Goal: Task Accomplishment & Management: Manage account settings

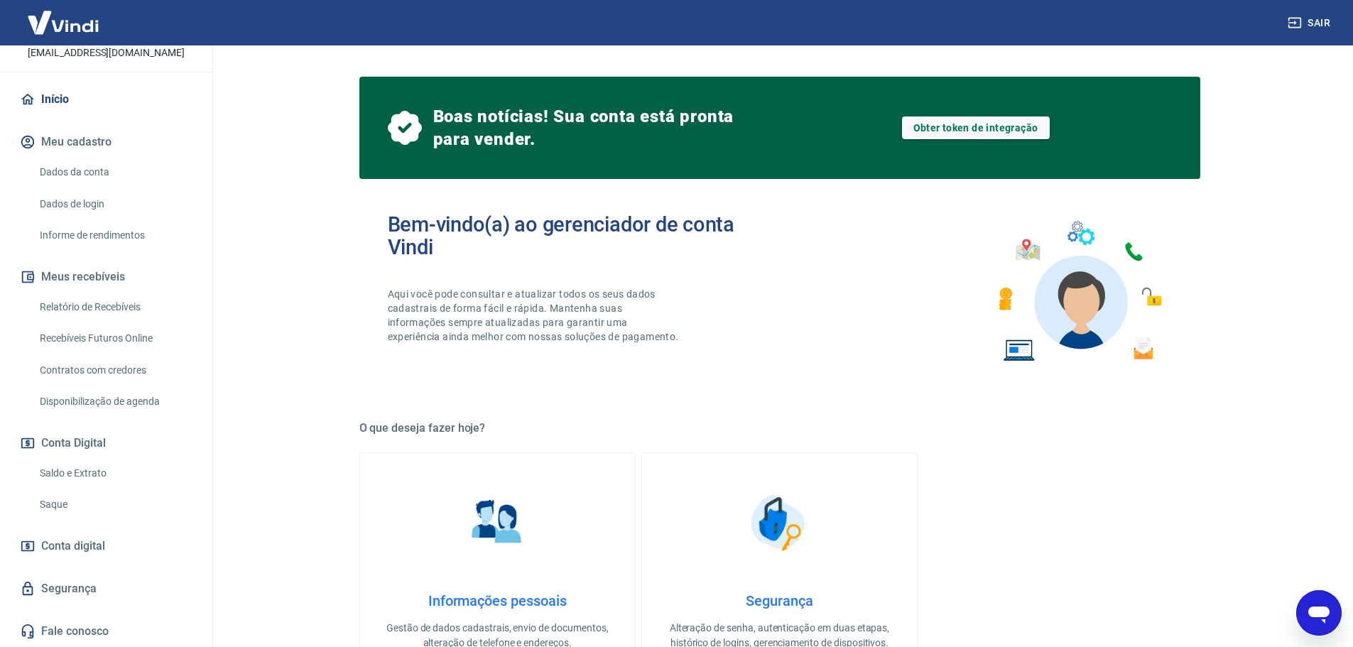
click at [94, 471] on link "Saldo e Extrato" at bounding box center [114, 473] width 161 height 29
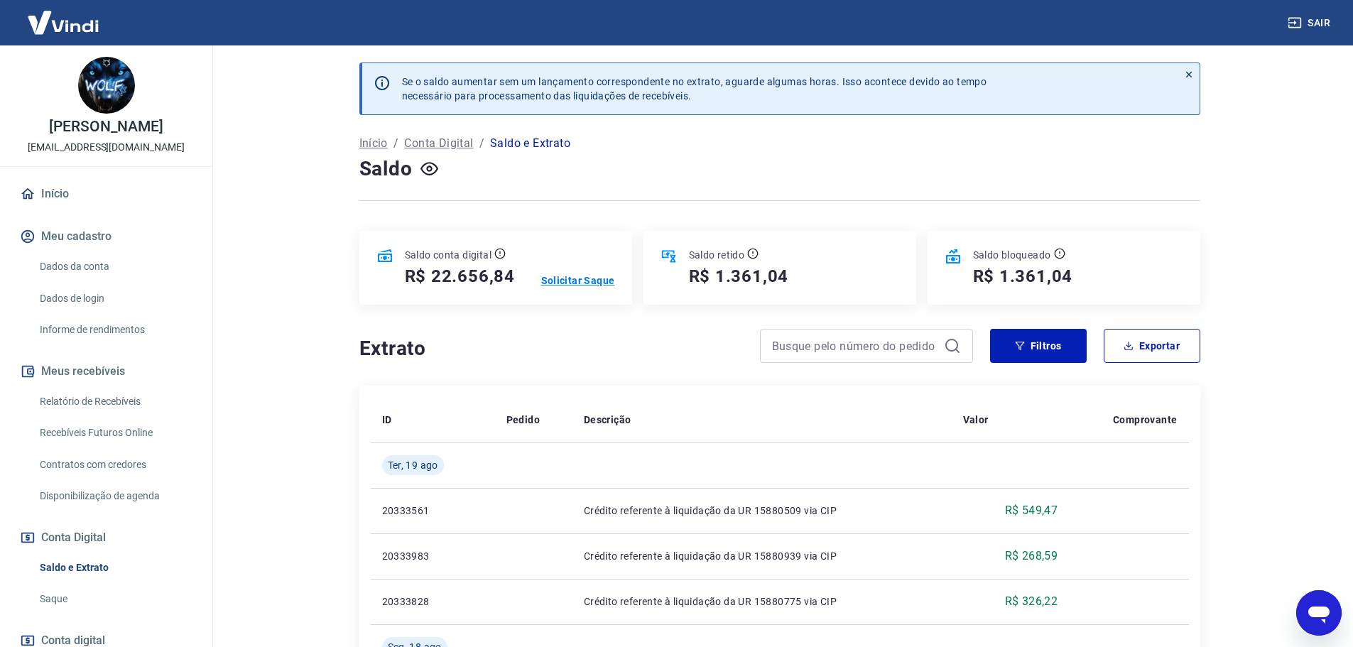
click at [600, 278] on p "Solicitar Saque" at bounding box center [578, 280] width 74 height 14
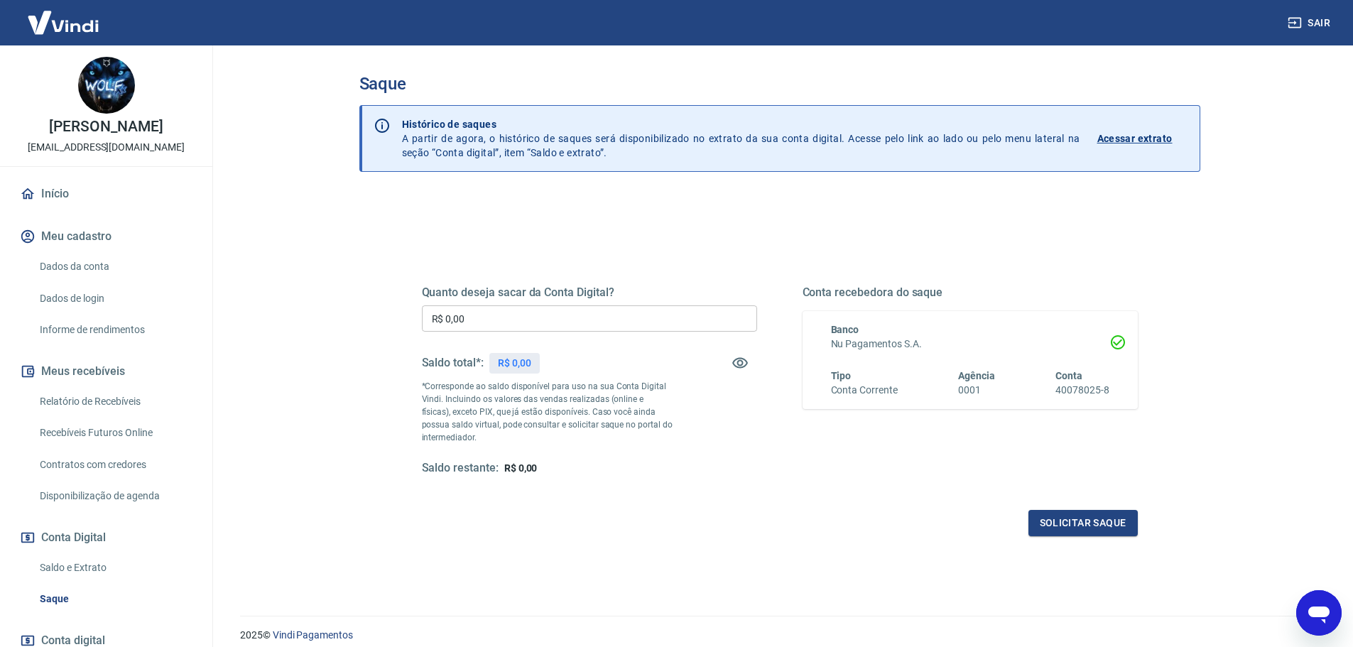
click at [569, 309] on input "R$ 0,00" at bounding box center [589, 318] width 335 height 26
type input "R$ 22.656,84"
click at [1102, 523] on button "Solicitar saque" at bounding box center [1082, 523] width 109 height 26
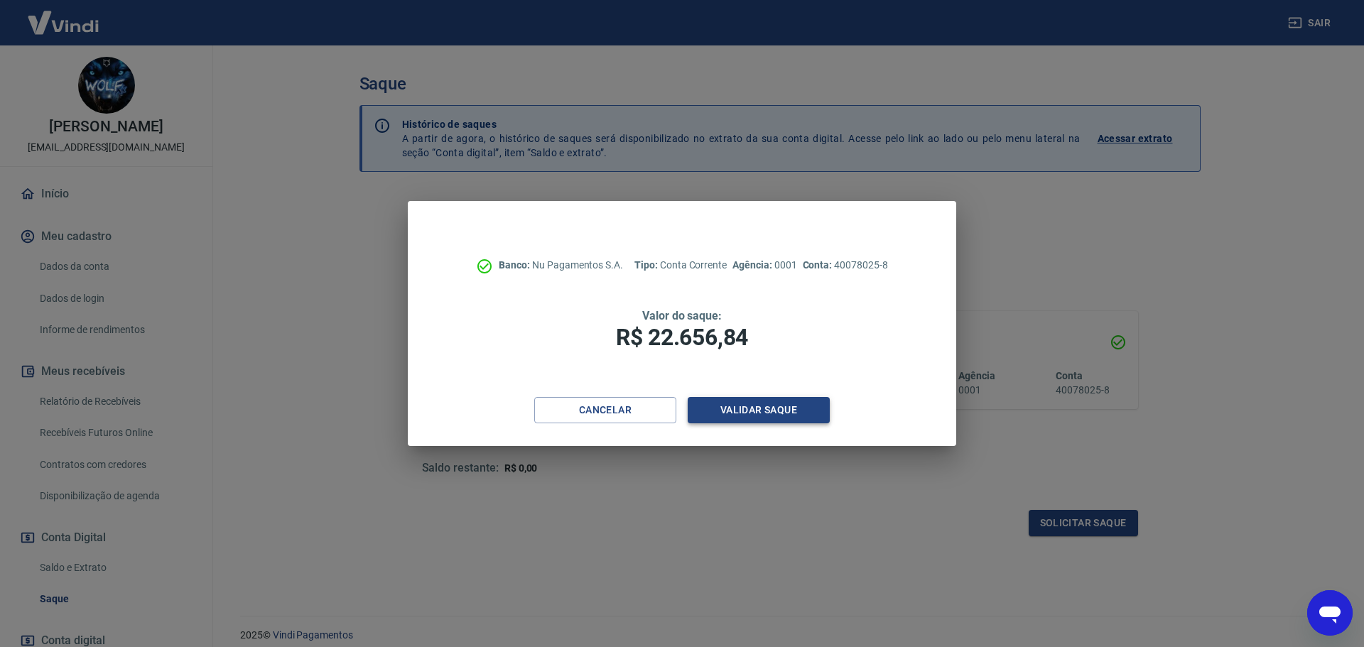
click at [787, 408] on button "Validar saque" at bounding box center [758, 410] width 142 height 26
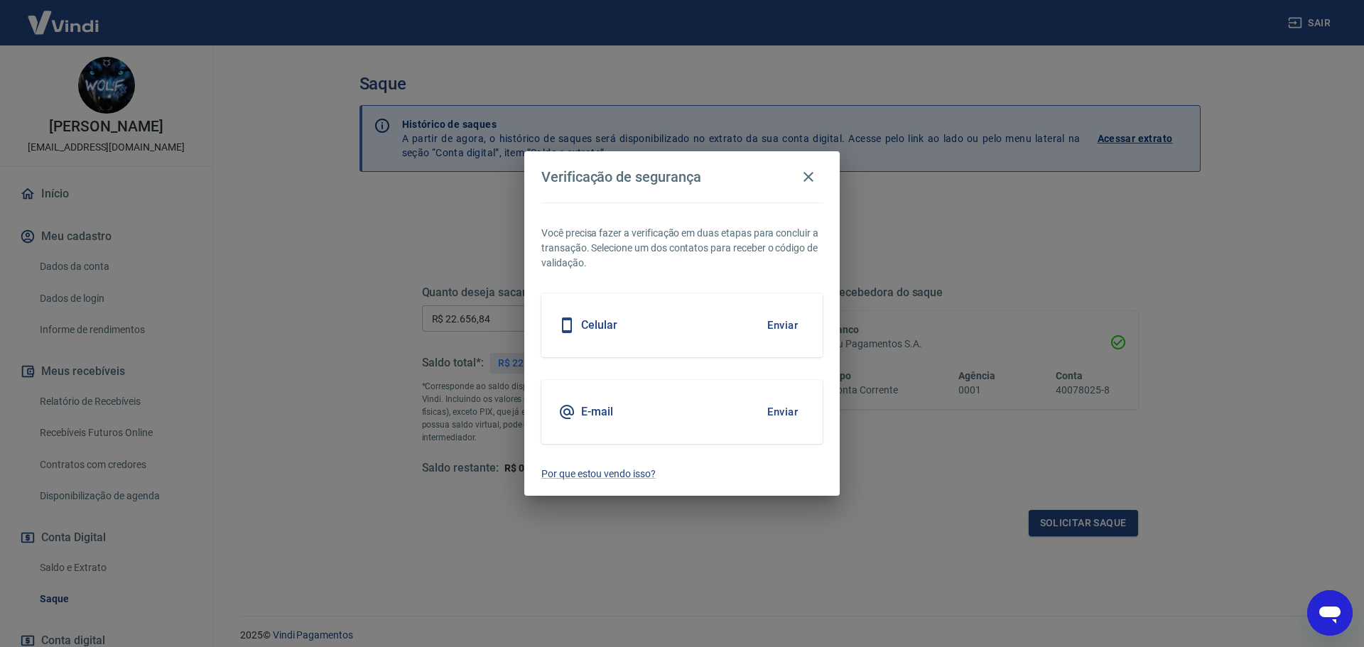
click at [795, 332] on button "Enviar" at bounding box center [782, 325] width 46 height 30
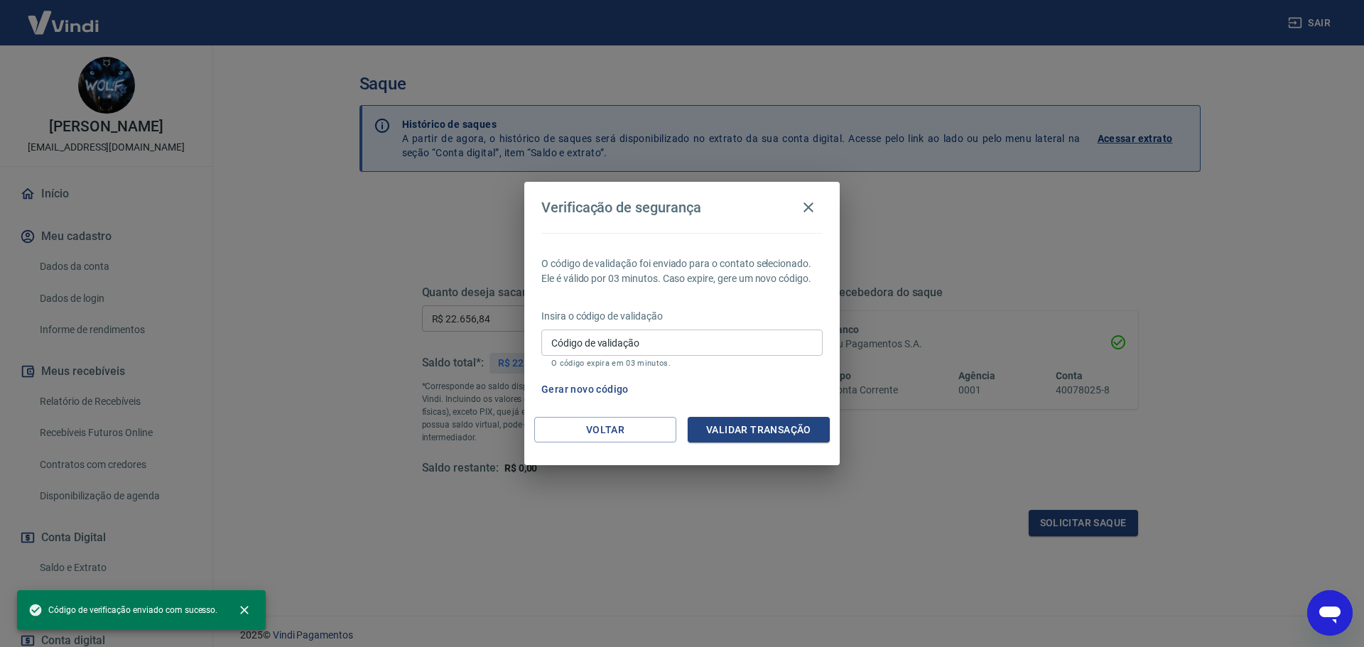
drag, startPoint x: 664, startPoint y: 336, endPoint x: 673, endPoint y: 339, distance: 9.0
click at [665, 336] on input "Código de validação" at bounding box center [681, 343] width 281 height 26
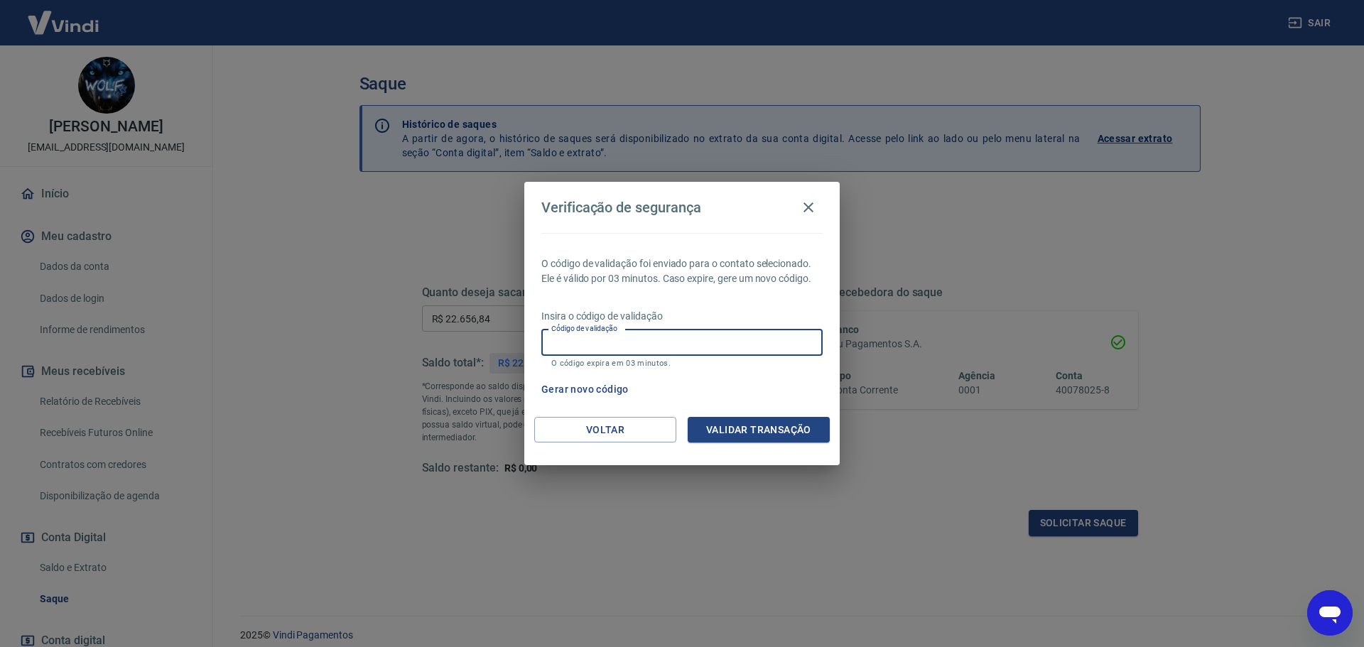
click at [599, 339] on input "Código de validação" at bounding box center [681, 343] width 281 height 26
click at [785, 396] on div "Gerar novo código" at bounding box center [678, 389] width 287 height 26
click at [666, 342] on input "Código de validação" at bounding box center [681, 343] width 281 height 26
type input "490689"
click at [800, 423] on button "Validar transação" at bounding box center [758, 430] width 142 height 26
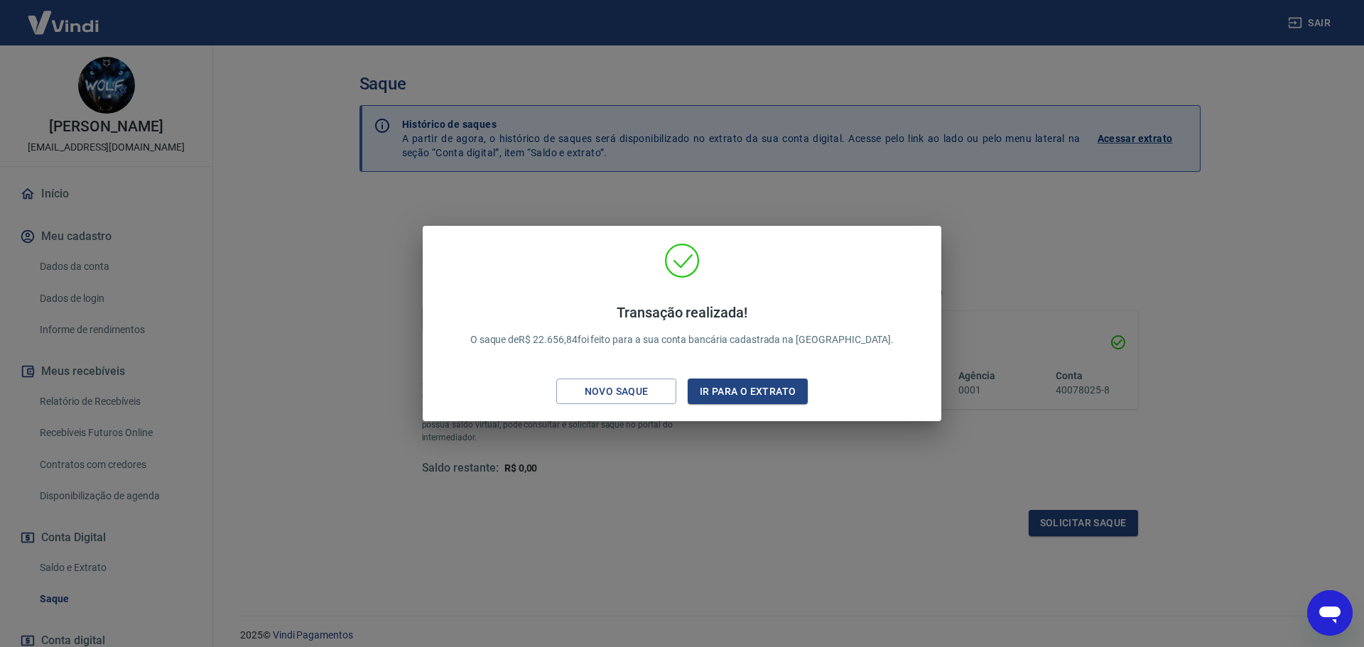
click at [1260, 305] on div "Transação realizada! O saque de R$ 22.656,84 foi feito para a sua conta bancári…" at bounding box center [682, 323] width 1364 height 647
